Goal: Task Accomplishment & Management: Complete application form

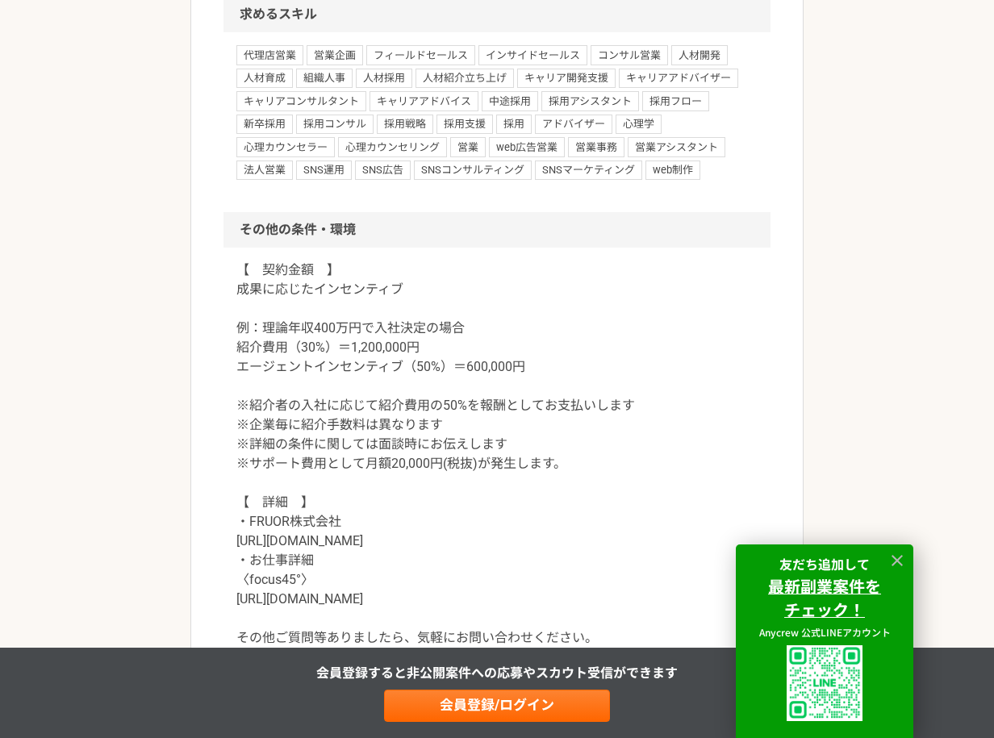
scroll to position [1864, 0]
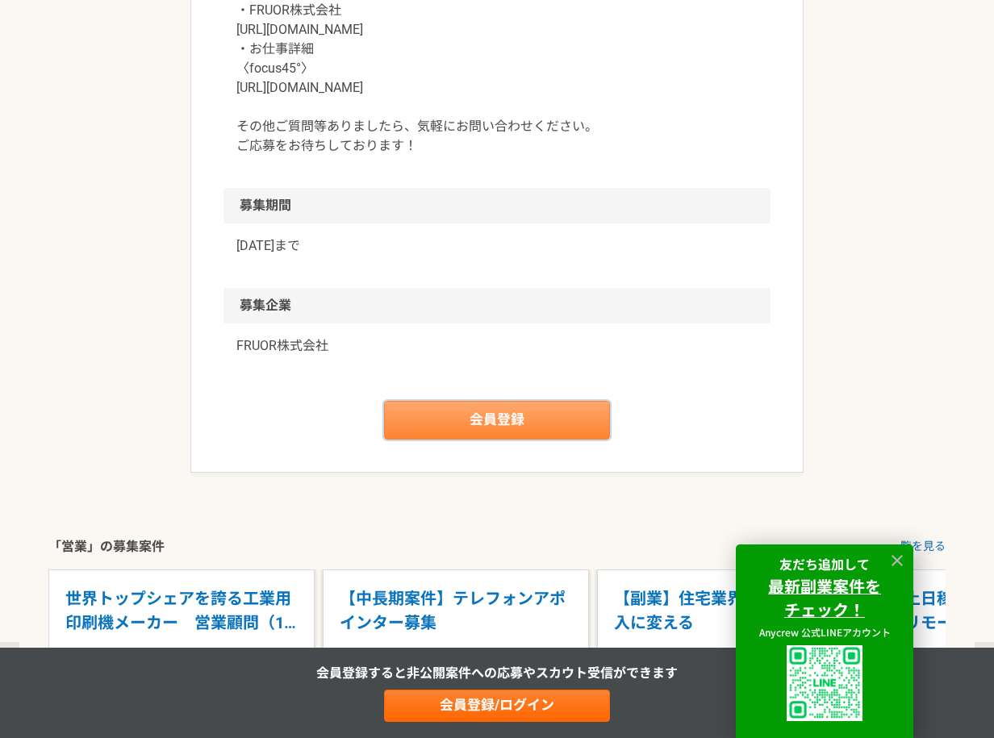
click at [513, 413] on link "会員登録" at bounding box center [497, 420] width 226 height 39
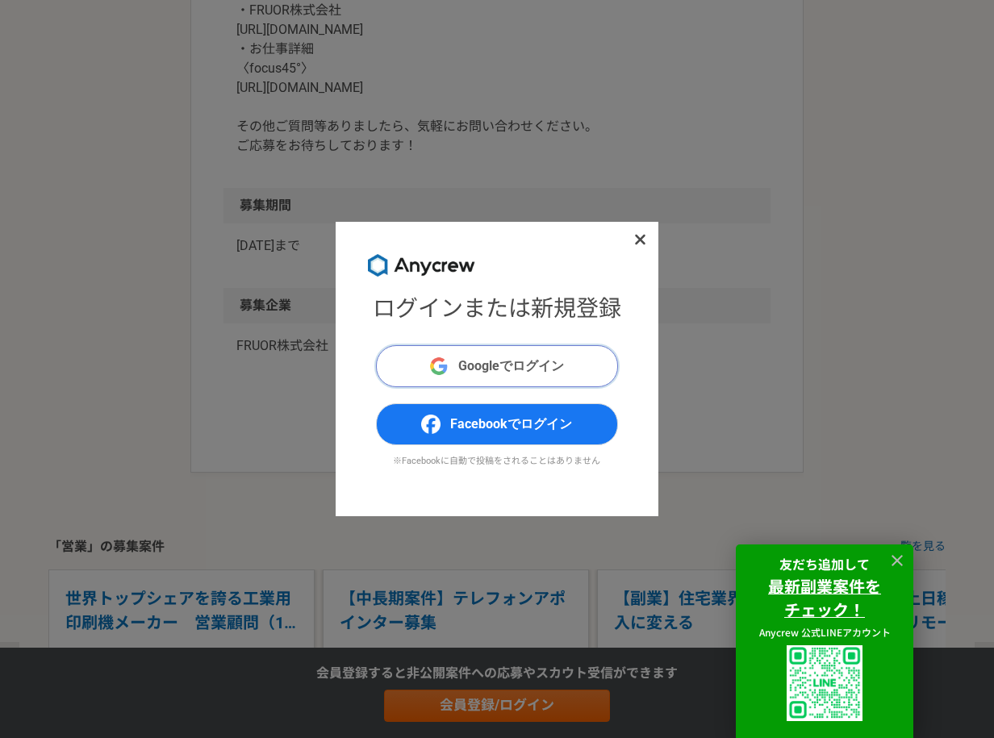
click at [476, 377] on button "Googleでログイン" at bounding box center [497, 366] width 242 height 42
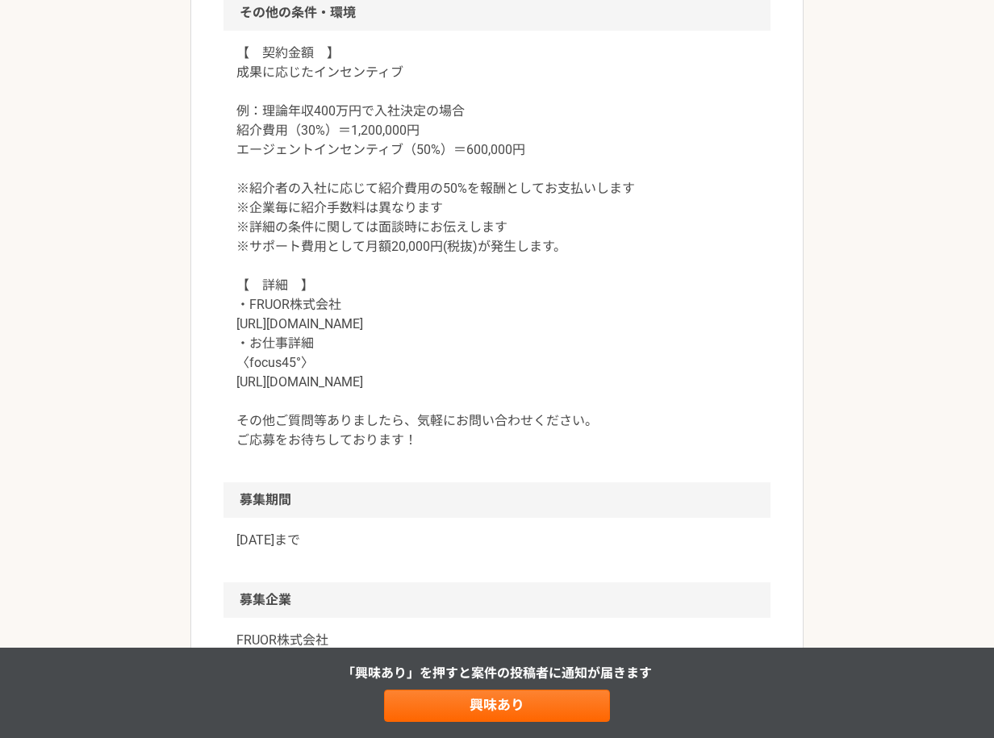
scroll to position [1604, 0]
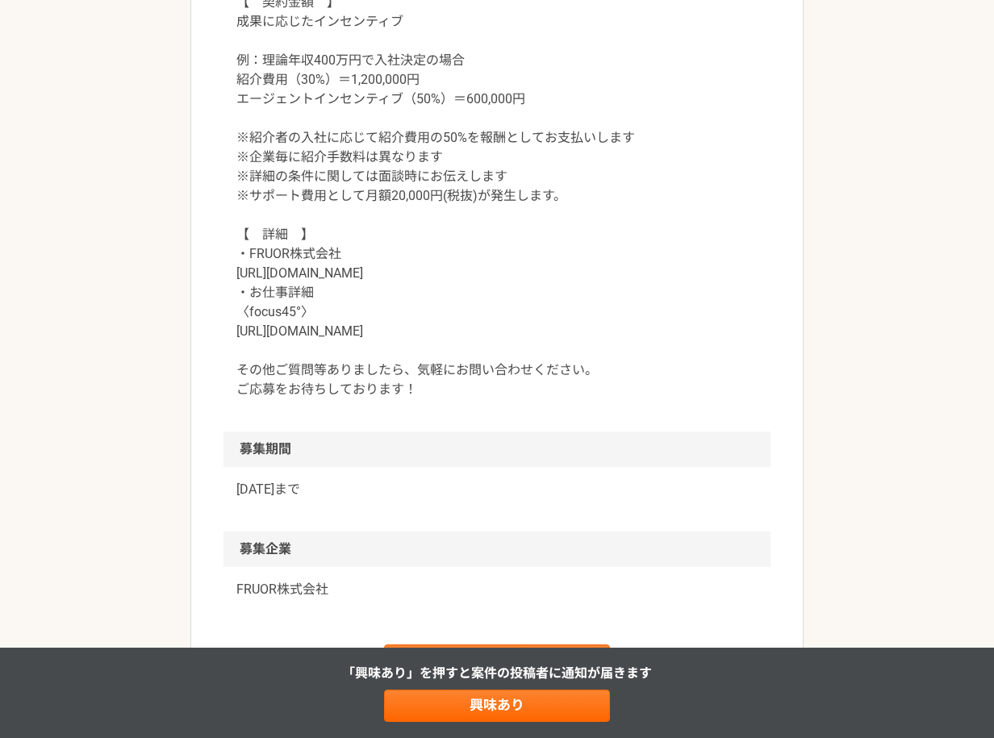
click at [322, 333] on p "【　契約金額　】 成果に応じたインセンティブ 例：理論年収400万円で入社決定の場合 紹介費用（30%）＝1,200,000円 エージェントインセンティブ（5…" at bounding box center [496, 196] width 521 height 407
copy p "https://focus45.biz/agents/"
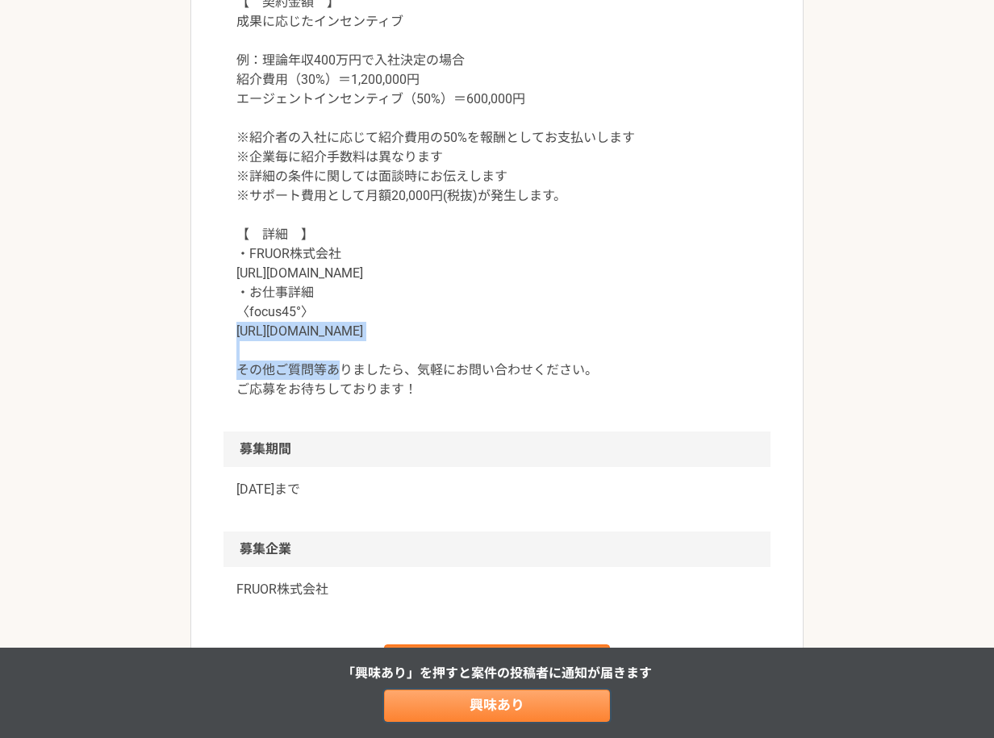
click at [407, 716] on link "興味あり" at bounding box center [497, 706] width 226 height 32
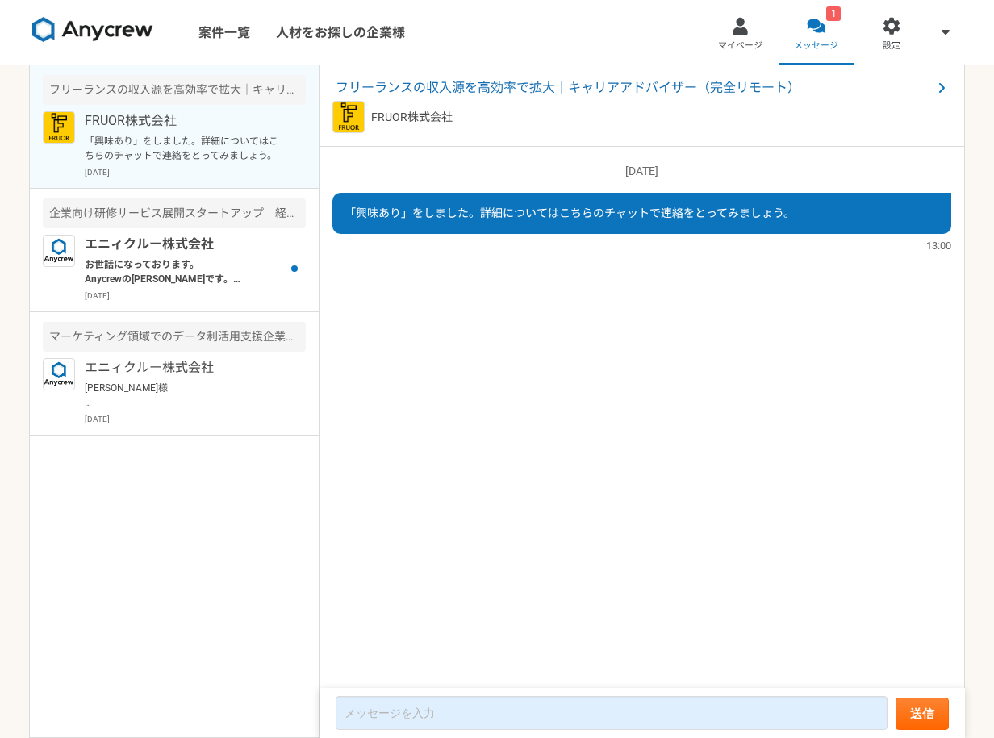
click at [467, 331] on div "2025/08/22（金） 「興味あり」をしました。詳細についてはこちらのチャットで連絡をとってみましょう。 13:00" at bounding box center [641, 418] width 645 height 543
click at [216, 249] on p "エニィクルー株式会社" at bounding box center [184, 244] width 199 height 19
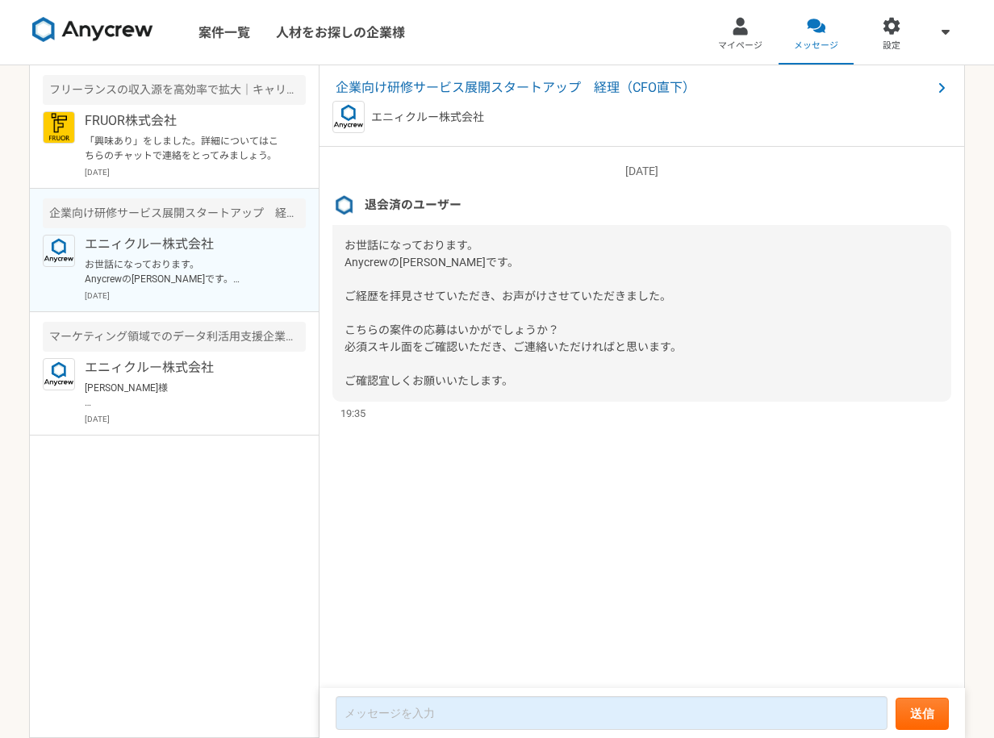
click at [373, 515] on div "2025/01/14（火） 退会済のユーザー お世話になっております。 Anycrewの堀野です。 ご経歴を拝見させていただき、お声がけさせていただきました。…" at bounding box center [641, 418] width 645 height 543
click at [127, 560] on div "フリーランスの収入源を高効率で拡大｜キャリアアドバイザー（完全リモート） FRUOR株式会社 「興味あり」をしました。詳細についてはこちらのチャットで連絡をと…" at bounding box center [174, 401] width 290 height 673
click at [195, 152] on p "「興味あり」をしました。詳細についてはこちらのチャットで連絡をとってみましょう。" at bounding box center [184, 148] width 199 height 29
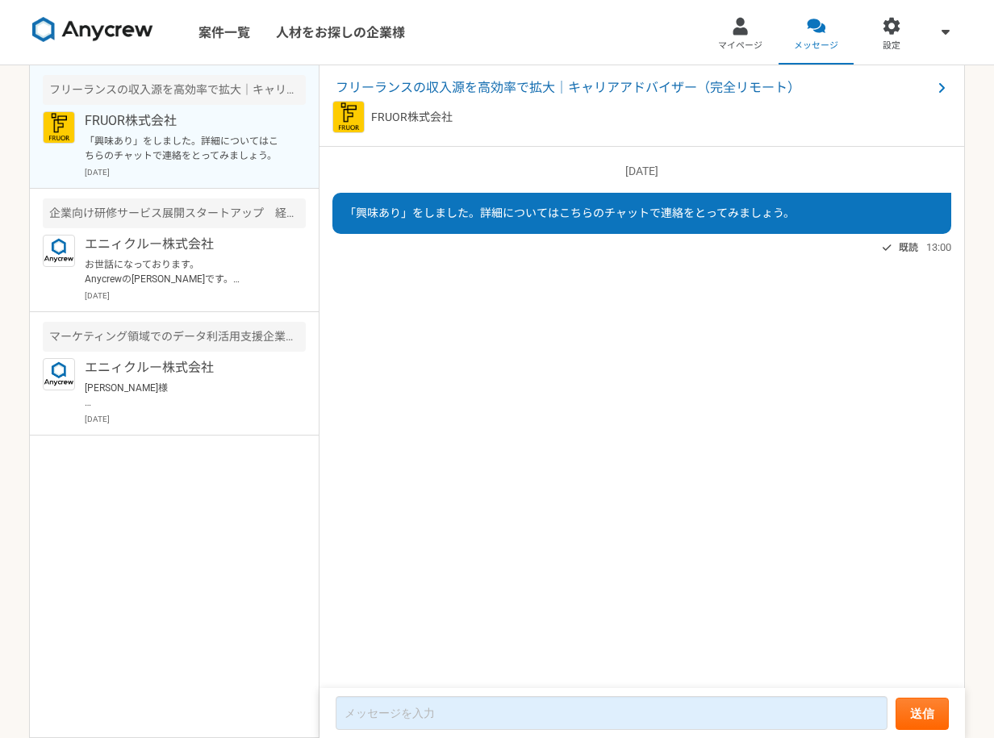
click at [536, 309] on div "2025/08/22（金） 「興味あり」をしました。詳細についてはこちらのチャットで連絡をとってみましょう。 既読 13:00" at bounding box center [641, 418] width 645 height 543
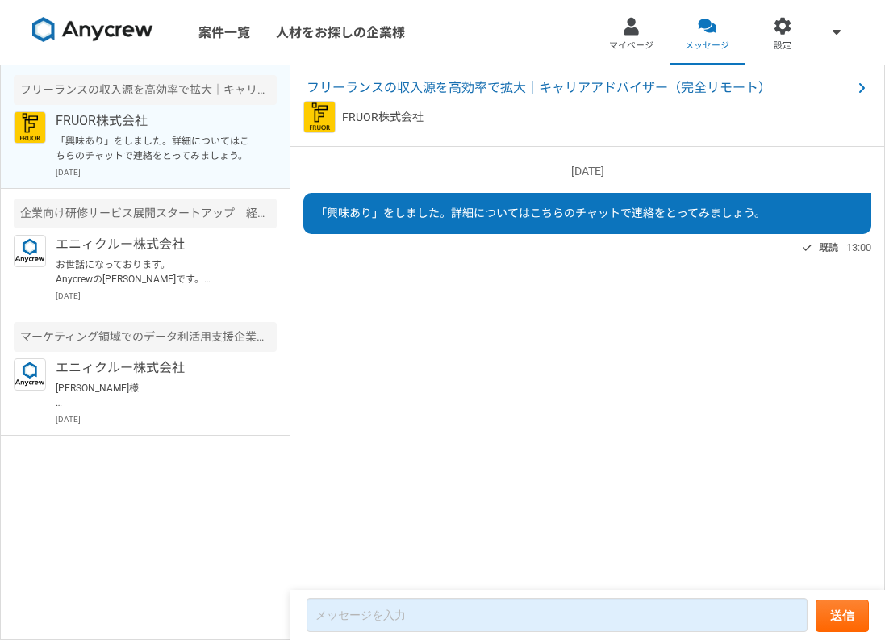
click at [471, 12] on nav "案件一覧 人材をお探しの企業様 マイページ メッセージ 設定" at bounding box center [442, 32] width 885 height 65
